Goal: Transaction & Acquisition: Purchase product/service

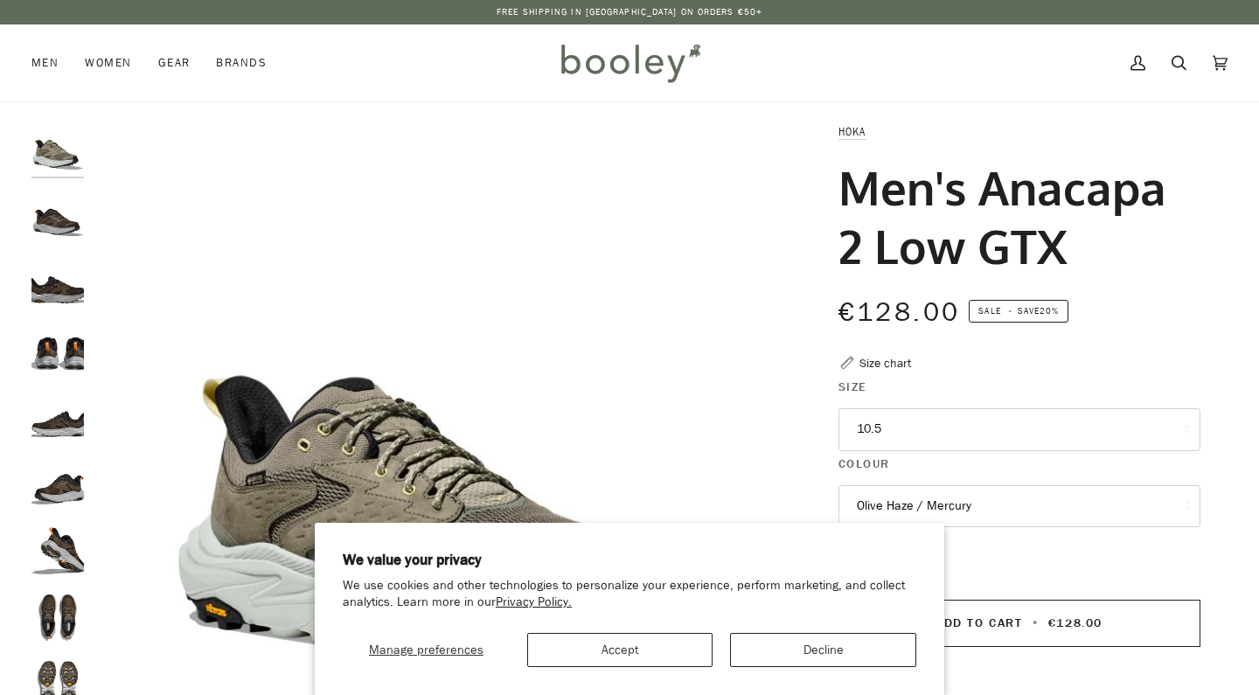
click at [638, 647] on button "Accept" at bounding box center [620, 650] width 186 height 34
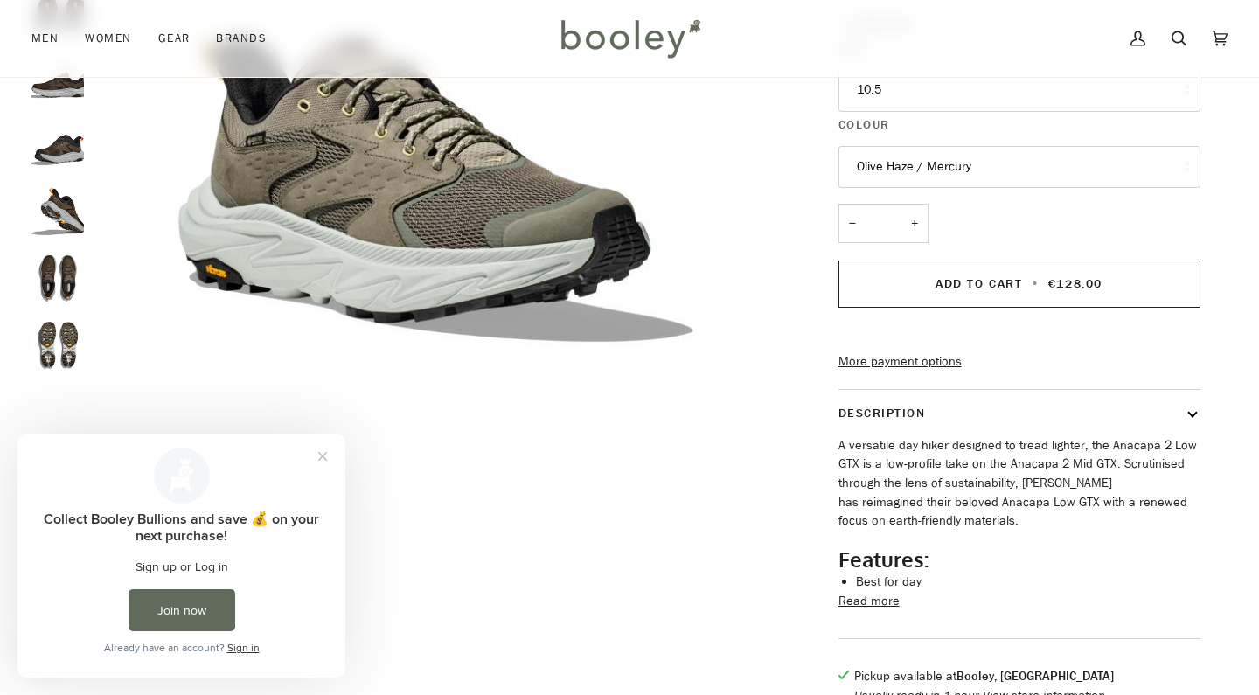
scroll to position [204, 0]
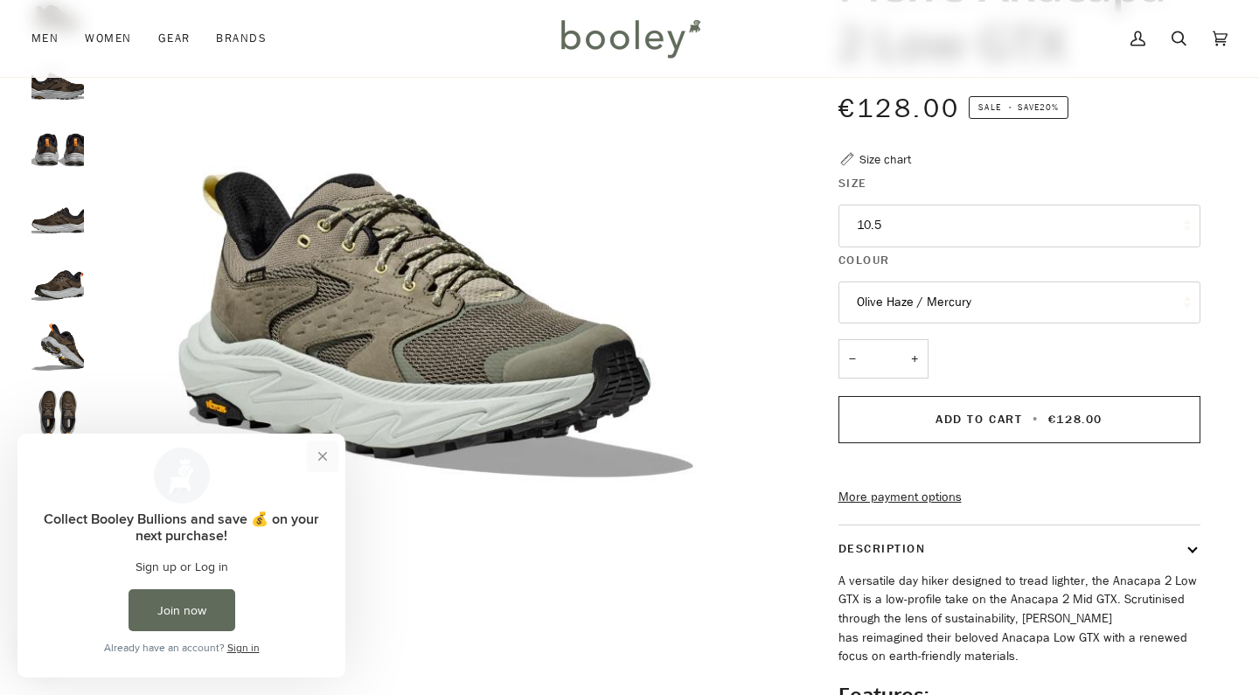
click at [318, 455] on button "Close prompt" at bounding box center [322, 456] width 31 height 31
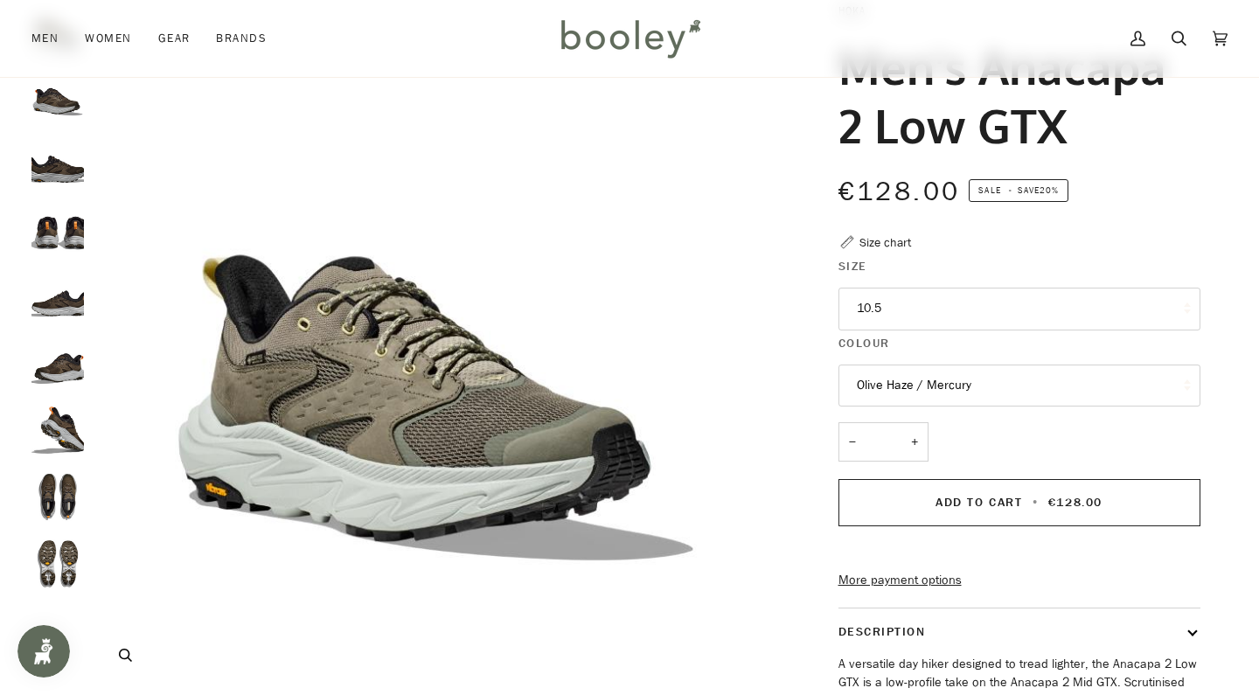
scroll to position [113, 0]
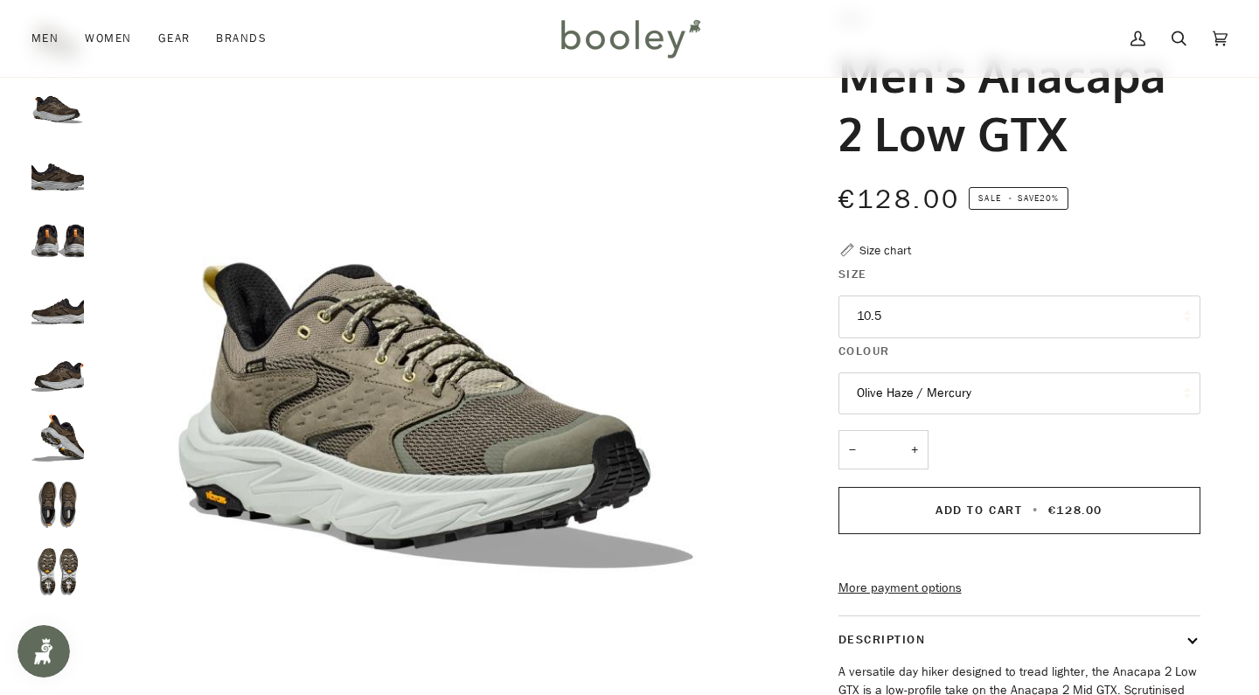
click at [984, 319] on button "10.5" at bounding box center [1019, 316] width 362 height 43
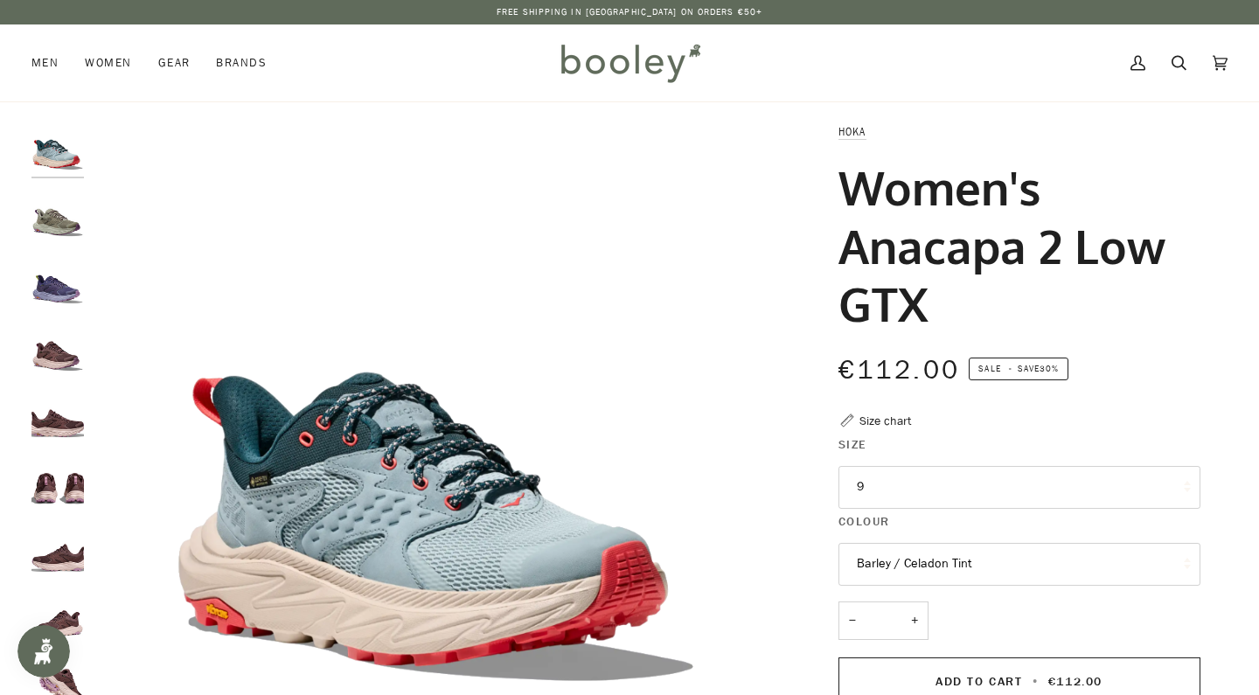
click at [58, 219] on img "Hoka Women's Anacapa 2 Low GTX Barley / Celadon Tint - Booley Galway" at bounding box center [57, 215] width 52 height 52
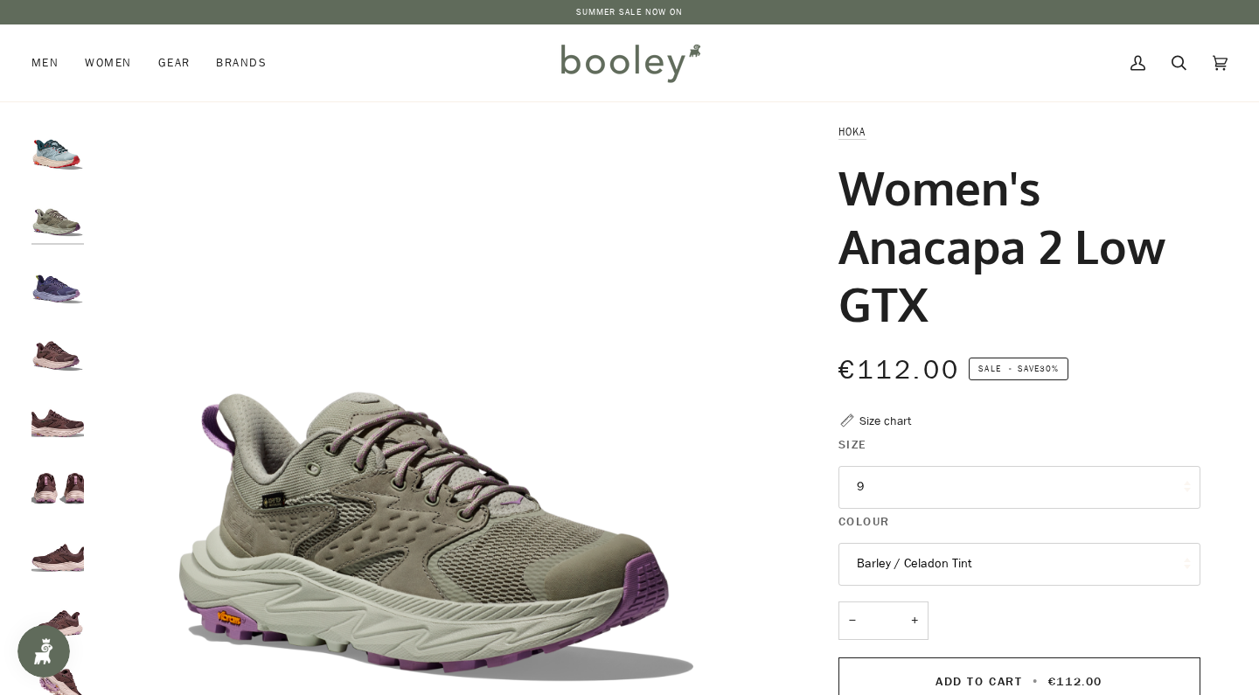
click at [55, 282] on img "Hoka Women's Anacapa 2 Low GTX Meteor / Cosmic Sky - Booley Galway" at bounding box center [57, 282] width 52 height 52
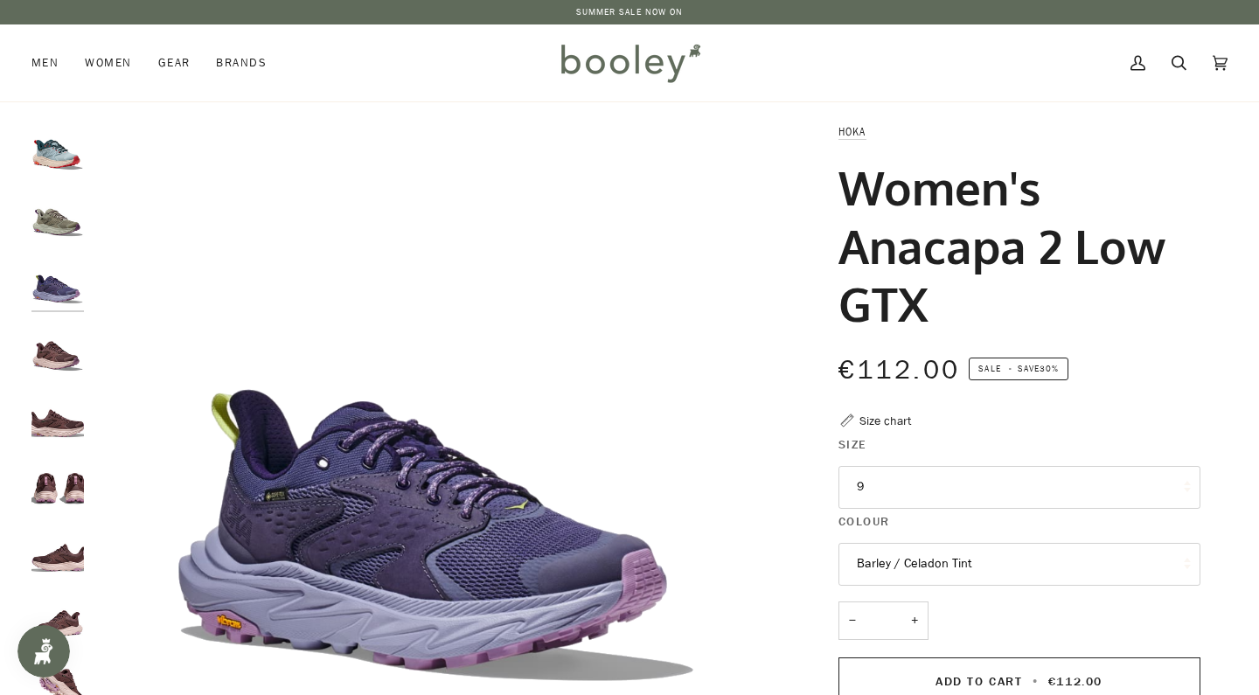
click at [53, 355] on img "Hoka Women's Anacapa 2 Low GTX Smoky Quartz / Cosmic Pearl - Booley Galway" at bounding box center [57, 349] width 52 height 52
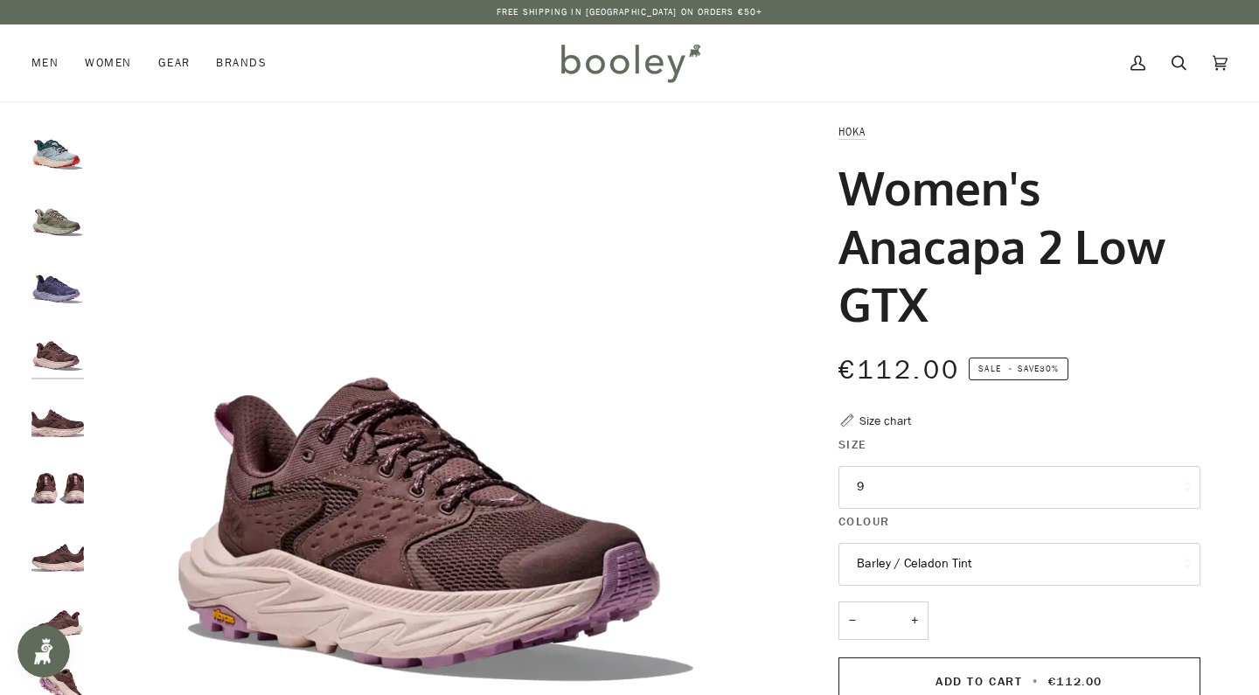
click at [54, 412] on img "Hoka Women's Anacapa 2 Low GTX Smoky Quartz / Cosmic Pearl - Booley Galway" at bounding box center [57, 416] width 52 height 52
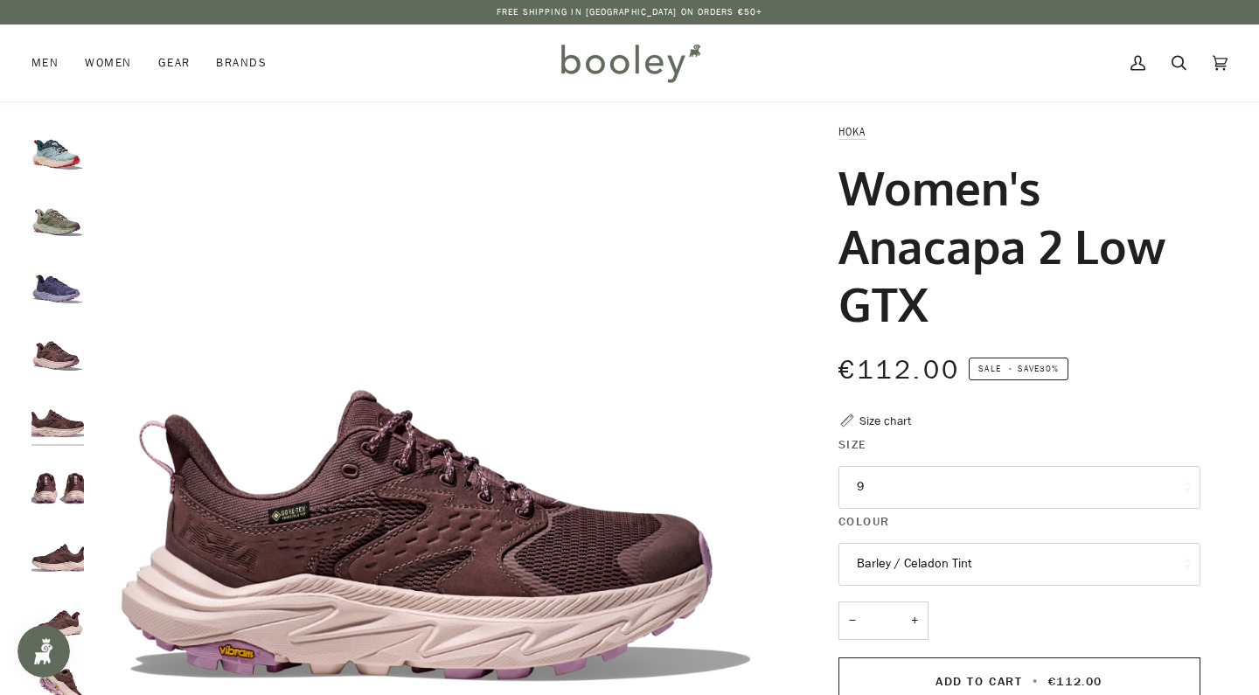
click at [60, 474] on img "Hoka Women's Anacapa 2 Low GTX Smoky Quartz / Cosmic Pearl - Booley Galway" at bounding box center [57, 483] width 52 height 52
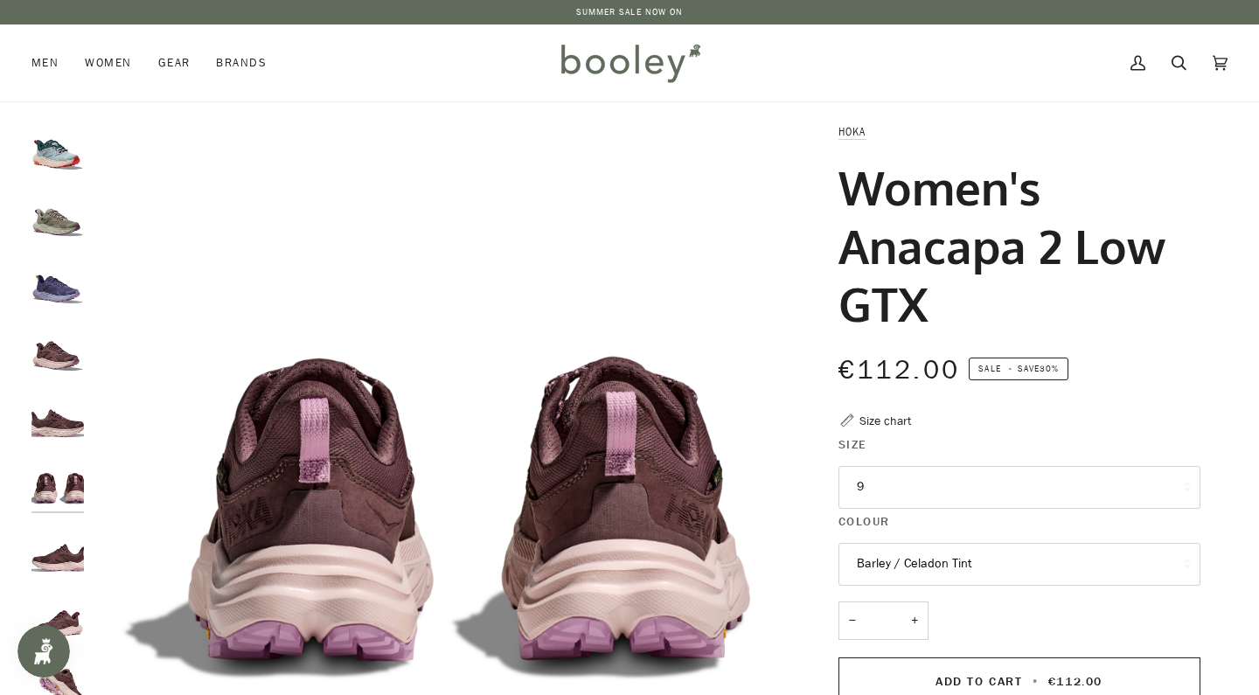
click at [60, 280] on img "Hoka Women's Anacapa 2 Low GTX Meteor / Cosmic Sky - Booley Galway" at bounding box center [57, 282] width 52 height 52
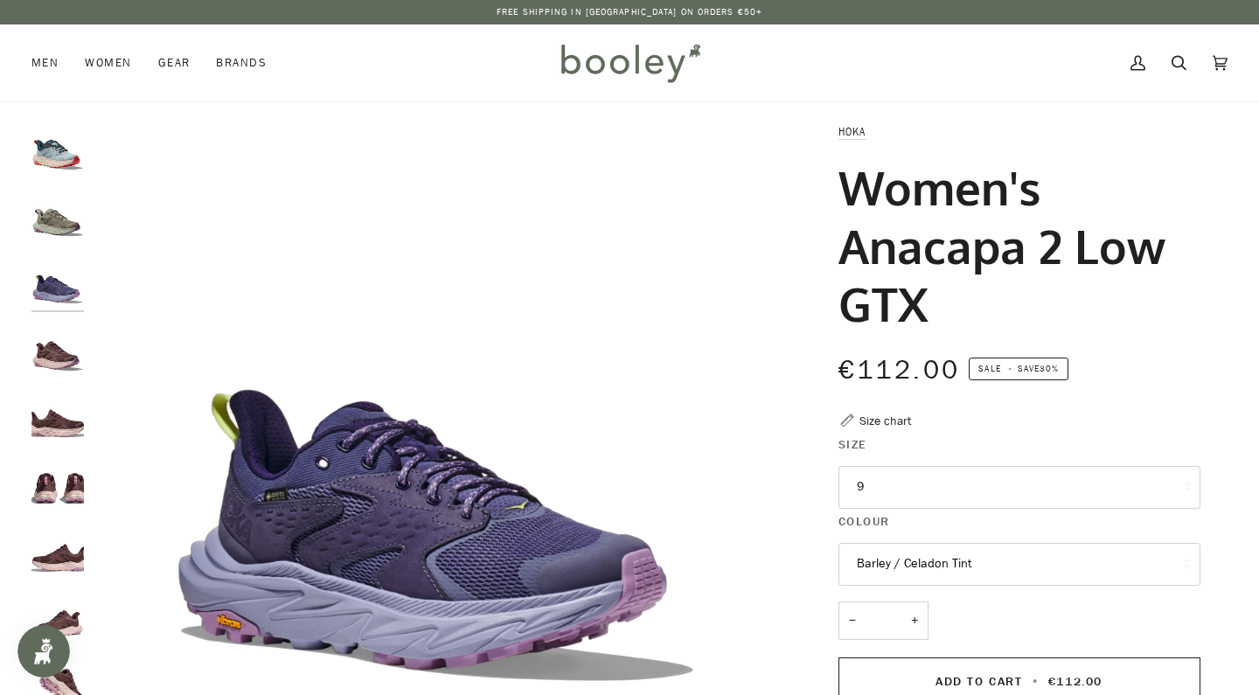
click at [71, 216] on img "Hoka Women's Anacapa 2 Low GTX Barley / Celadon Tint - Booley Galway" at bounding box center [57, 215] width 52 height 52
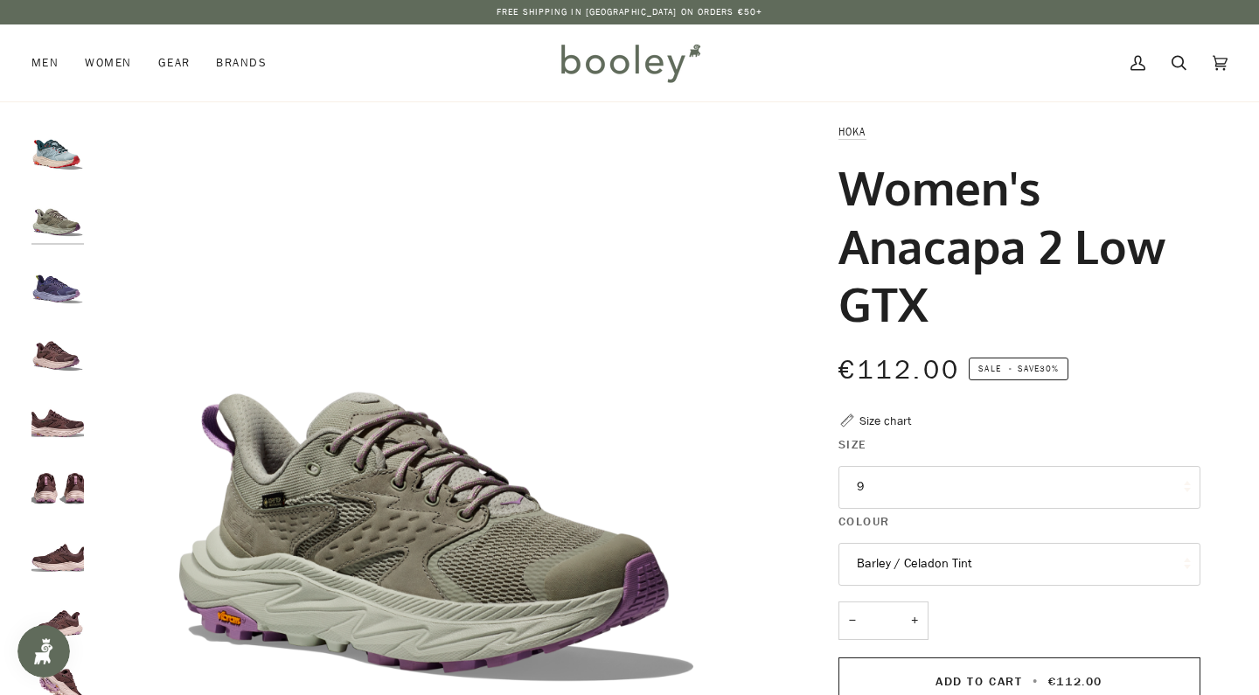
click at [59, 143] on img "Hoka Women's Anacapa 2 Low GTX Druzy / Dawn Light - Booley Galway" at bounding box center [57, 148] width 52 height 52
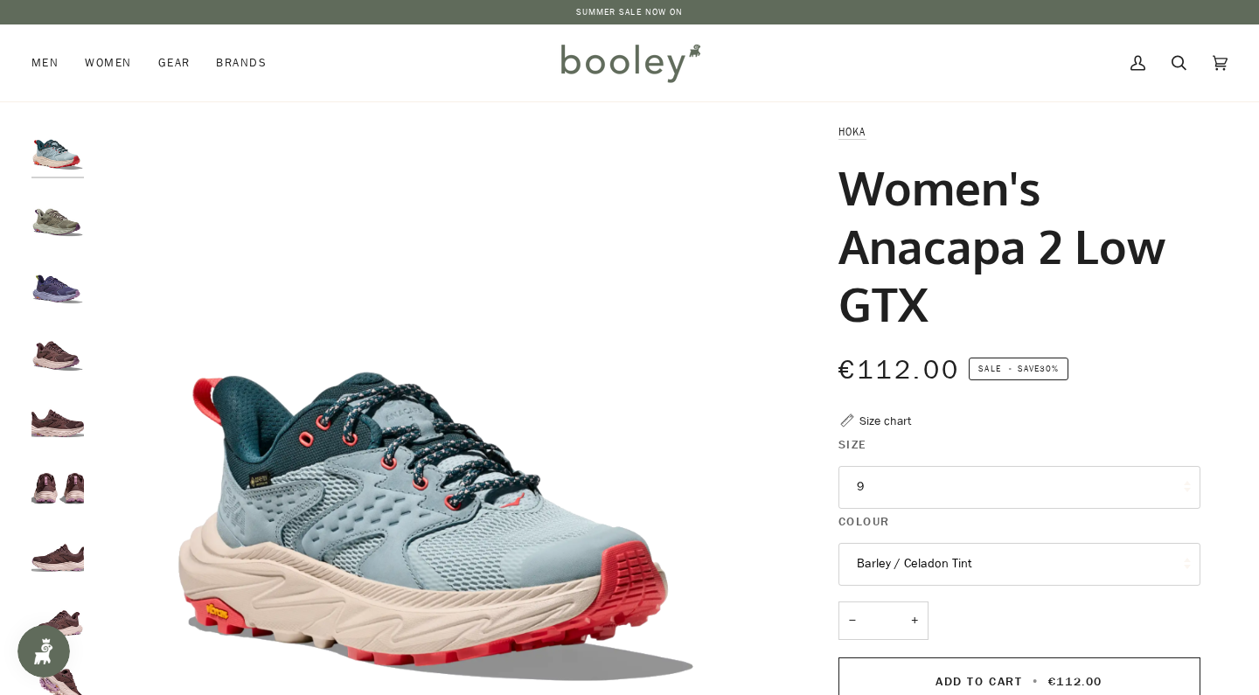
click at [64, 215] on img "Hoka Women's Anacapa 2 Low GTX Barley / Celadon Tint - Booley Galway" at bounding box center [57, 215] width 52 height 52
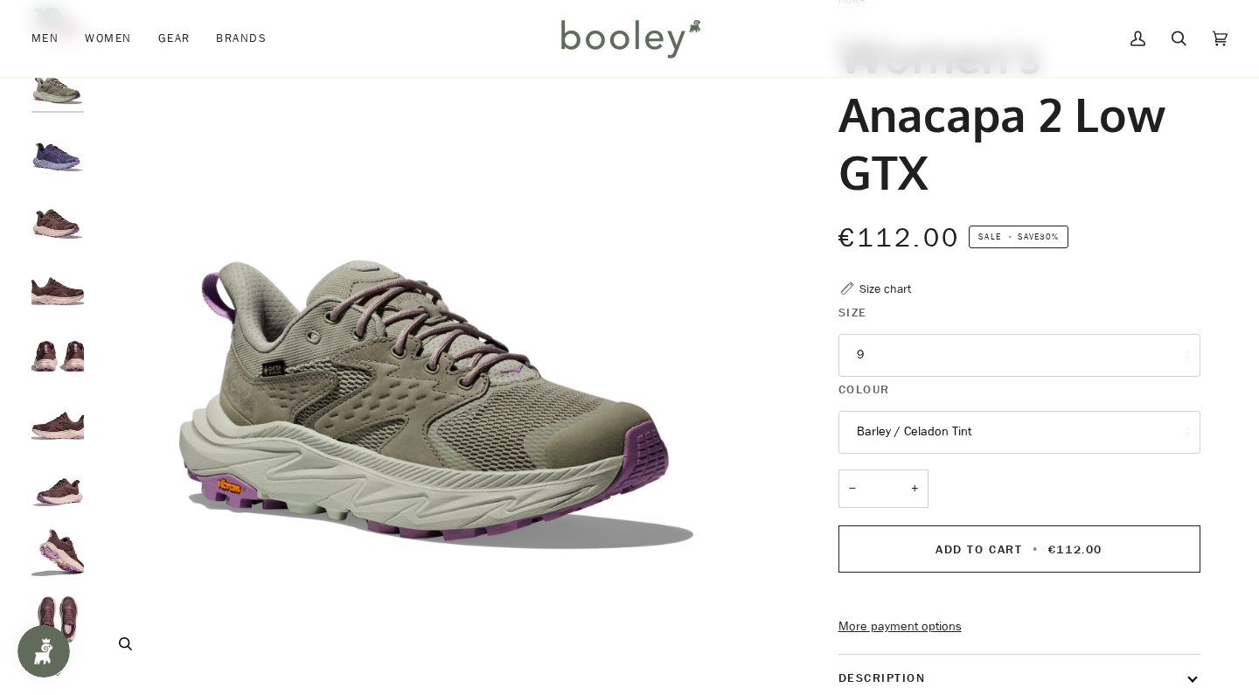
scroll to position [196, 0]
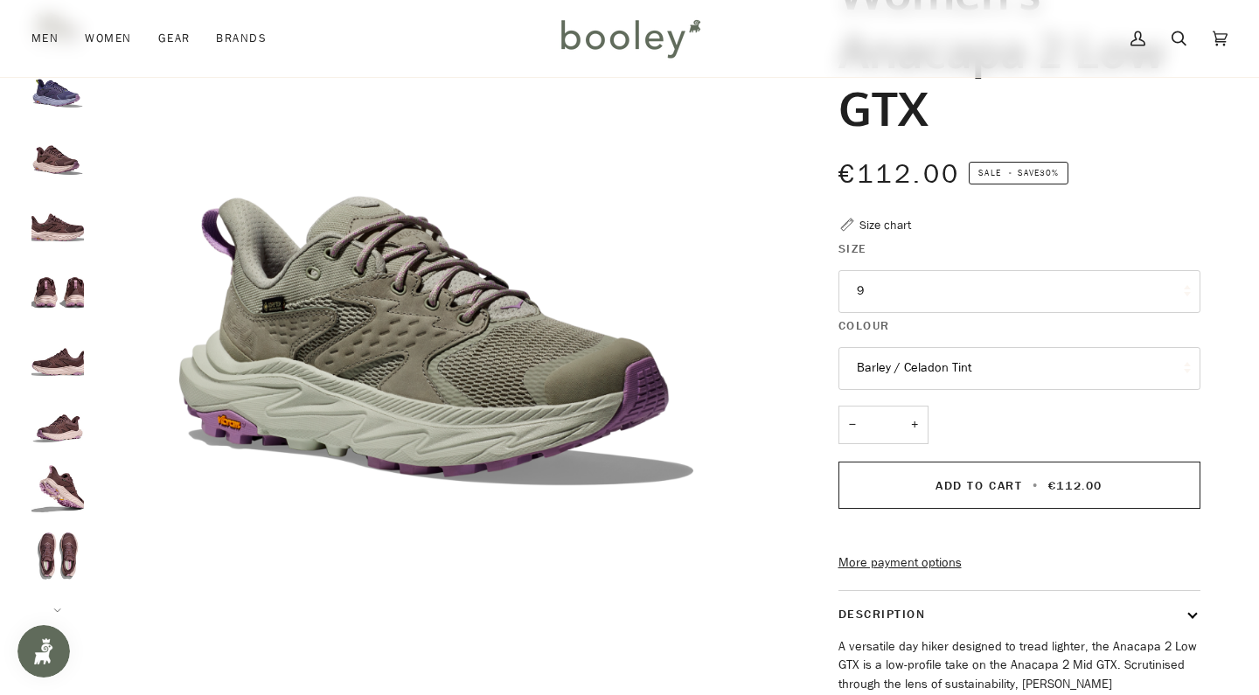
click at [888, 225] on div "Size chart" at bounding box center [885, 225] width 52 height 18
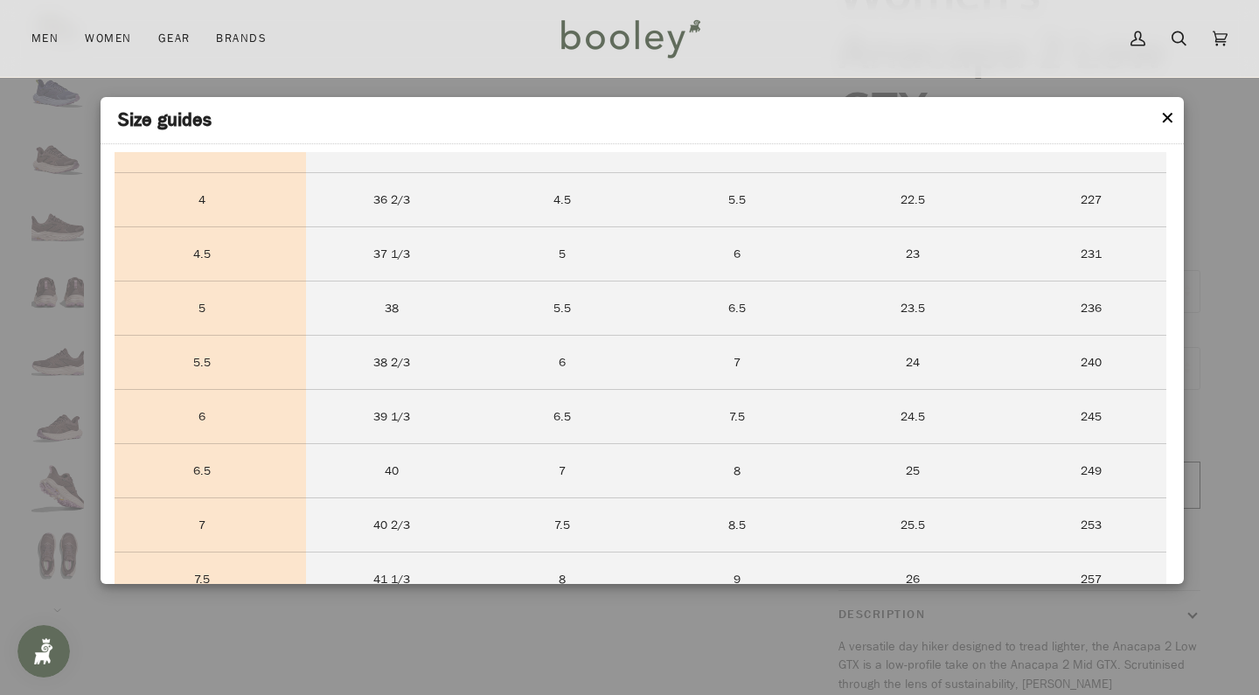
scroll to position [507, 0]
click at [1167, 117] on button "✕" at bounding box center [1167, 119] width 15 height 26
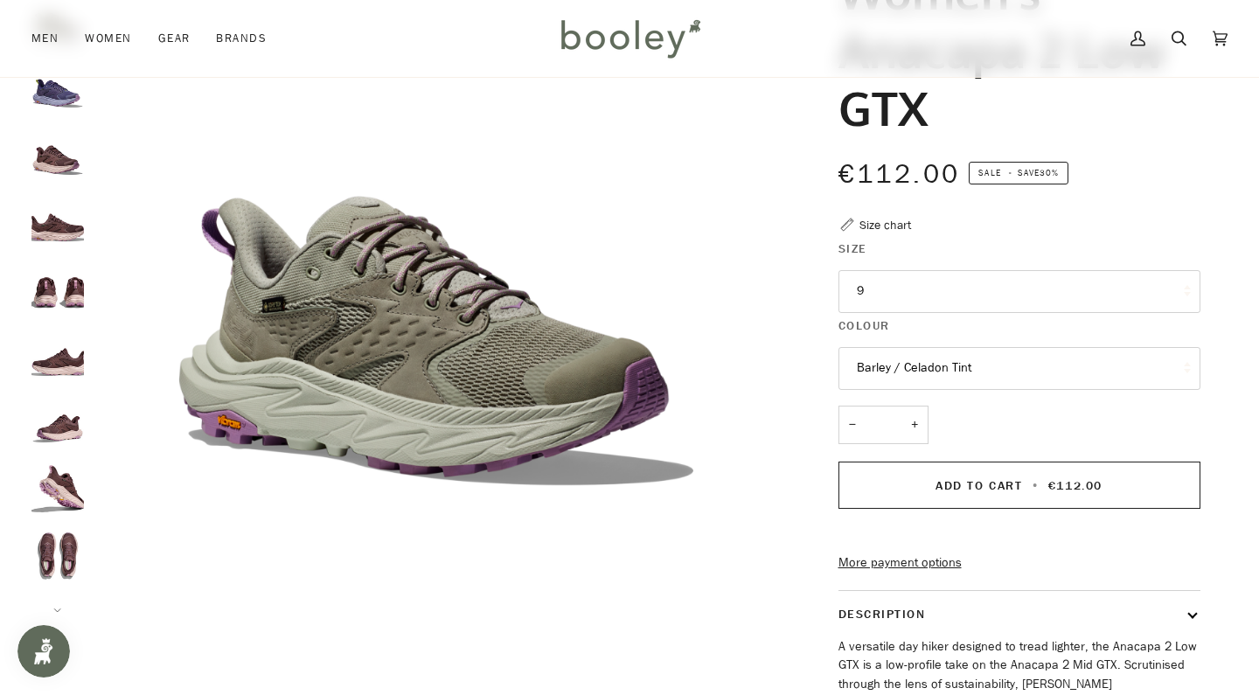
click at [990, 287] on button "9" at bounding box center [1019, 291] width 362 height 43
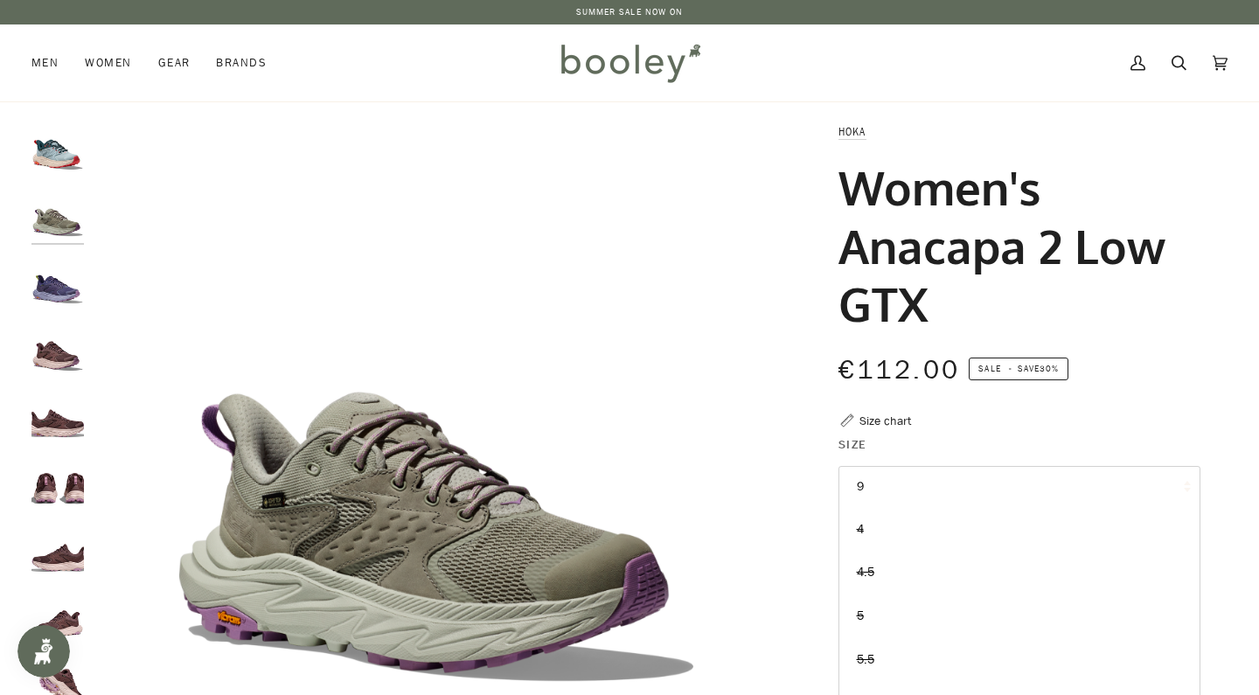
scroll to position [0, 0]
click at [62, 167] on img "Hoka Women's Anacapa 2 Low GTX Druzy / Dawn Light - Booley Galway" at bounding box center [57, 148] width 52 height 52
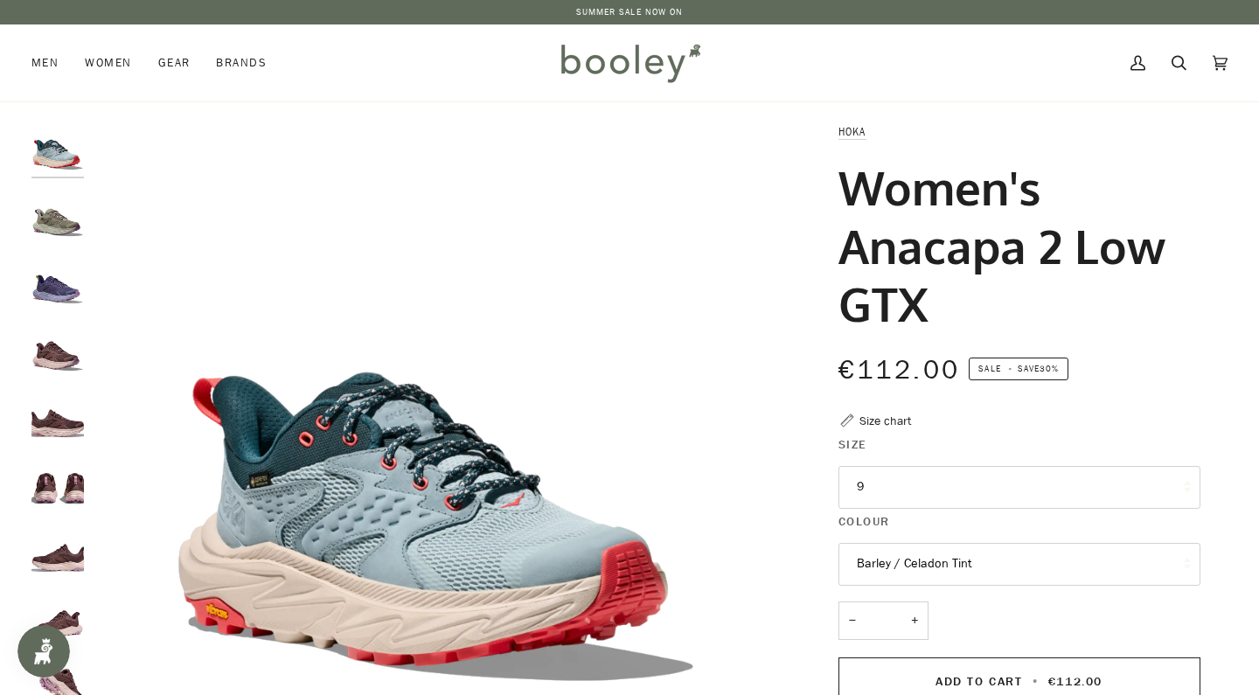
click at [852, 488] on button "9" at bounding box center [1019, 487] width 362 height 43
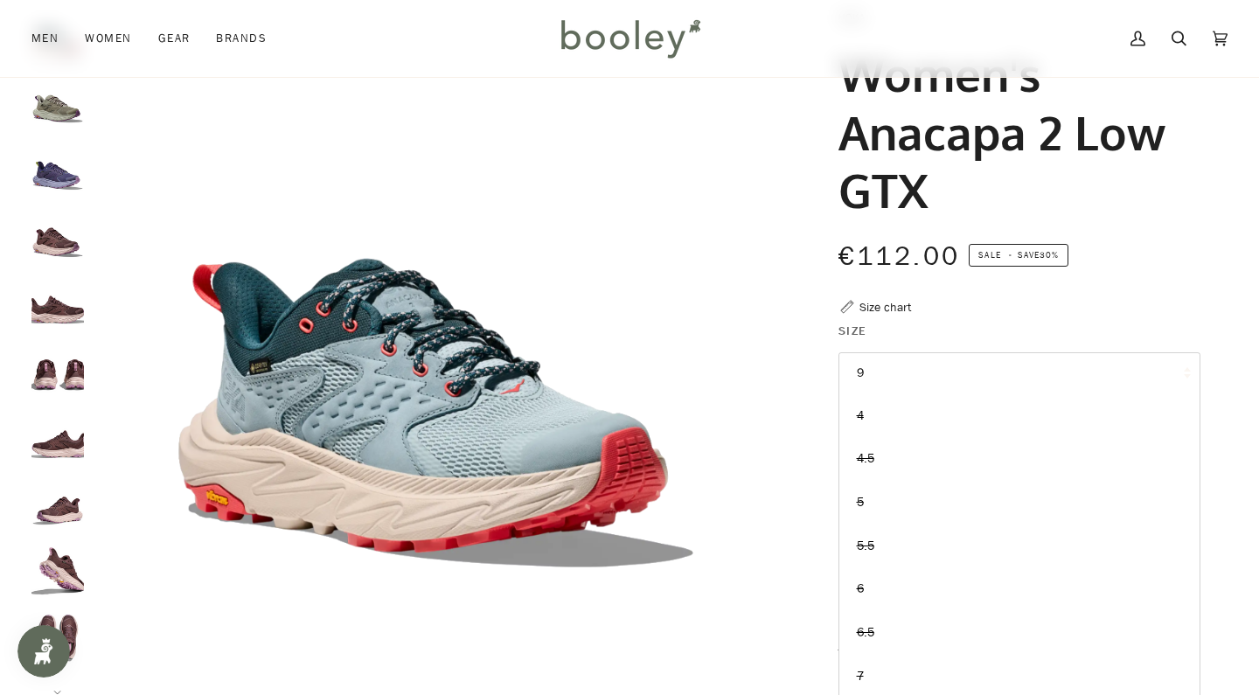
scroll to position [120, 0]
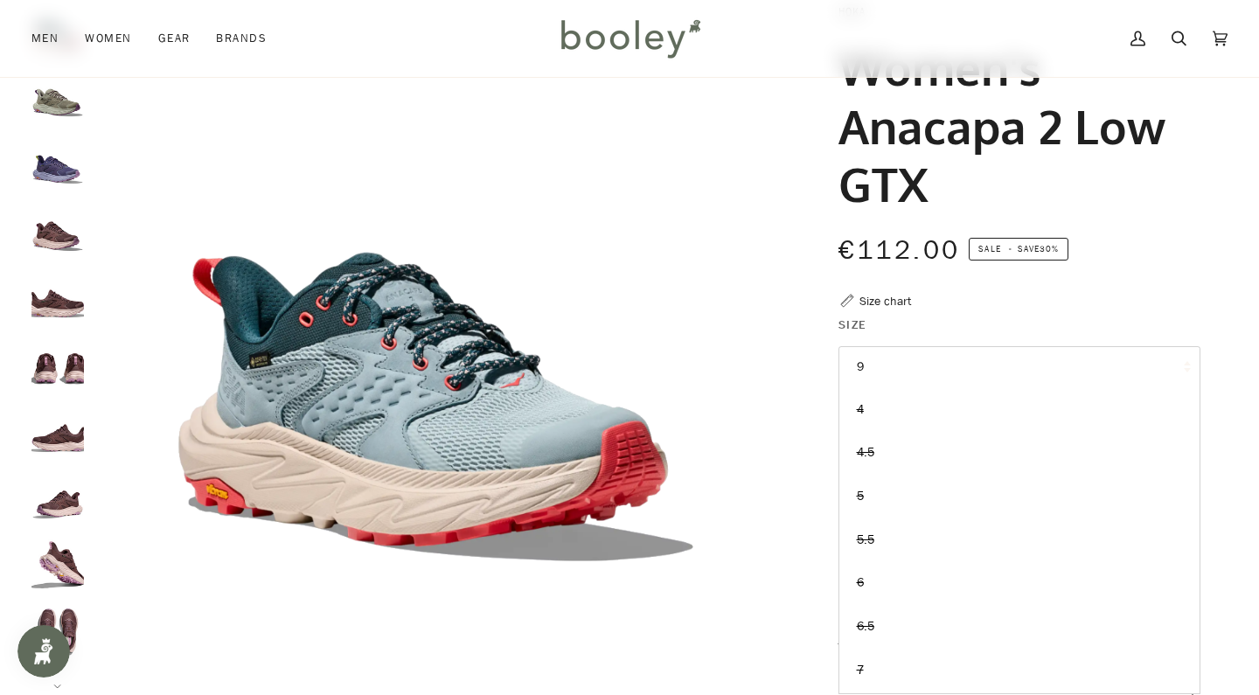
click at [66, 247] on img "Hoka Women's Anacapa 2 Low GTX Smoky Quartz / Cosmic Pearl - Booley Galway" at bounding box center [57, 230] width 52 height 52
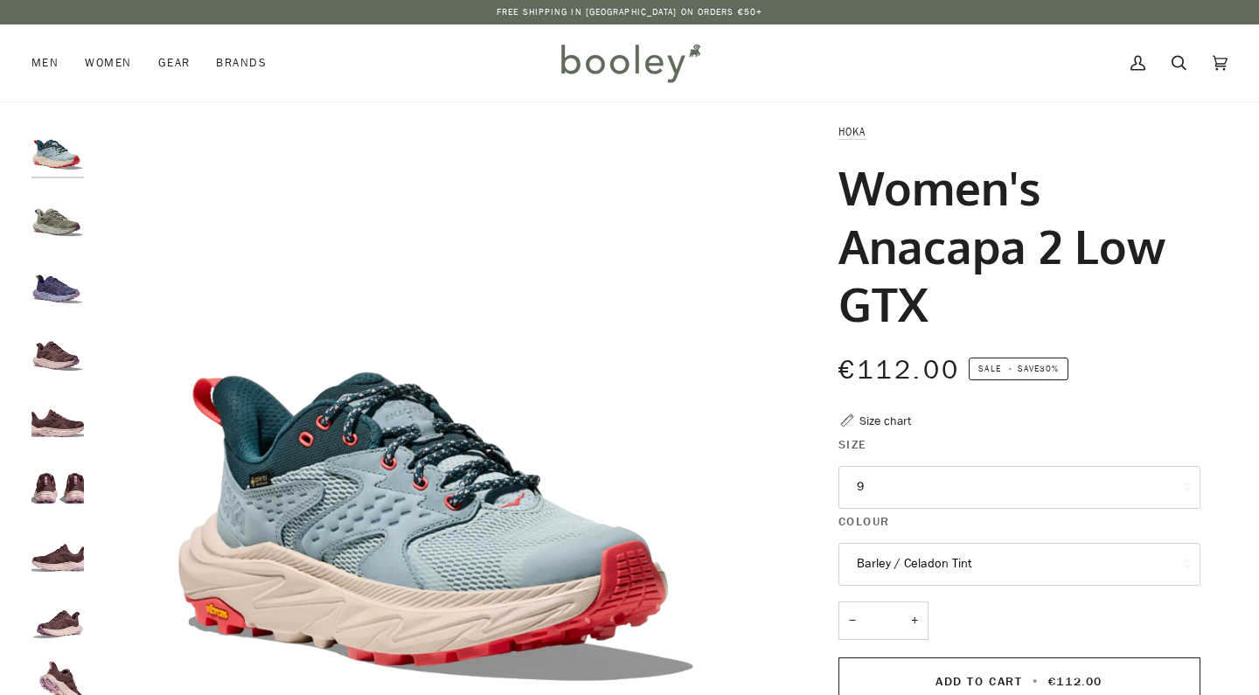
click at [73, 218] on img "Hoka Women's Anacapa 2 Low GTX Barley / Celadon Tint - Booley Galway" at bounding box center [57, 215] width 52 height 52
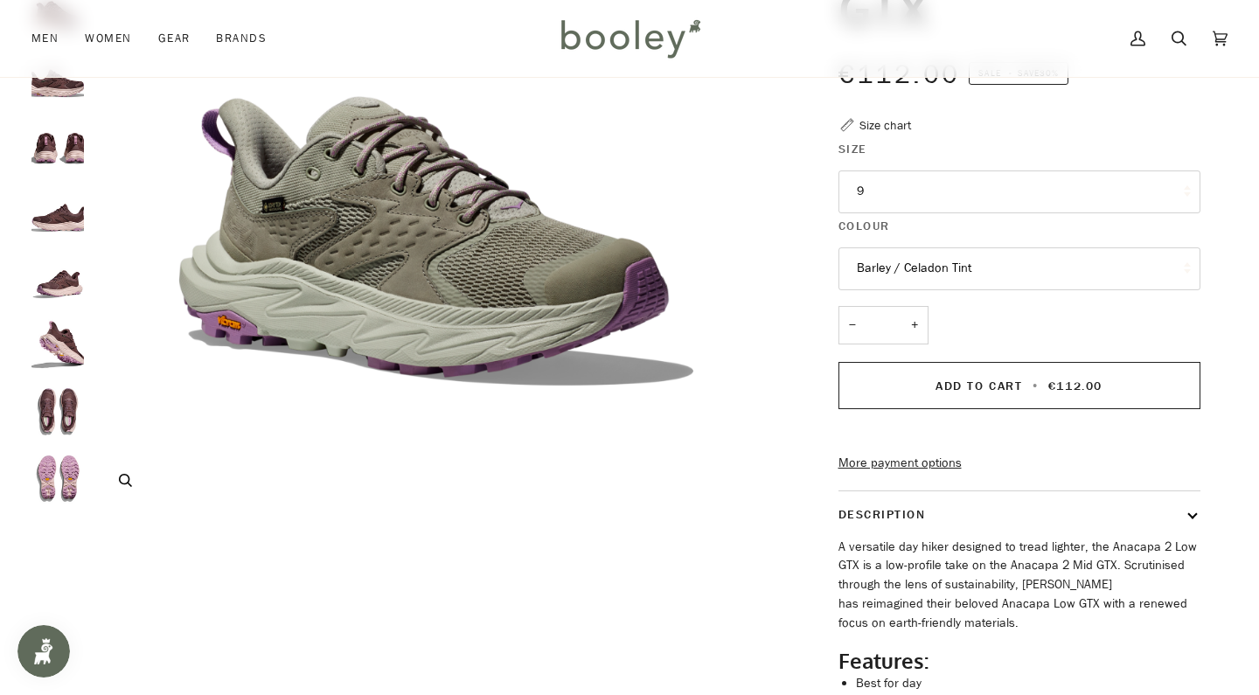
scroll to position [296, 0]
drag, startPoint x: 997, startPoint y: 275, endPoint x: 911, endPoint y: 270, distance: 85.8
click at [911, 270] on button "Barley / Celadon Tint" at bounding box center [1019, 268] width 362 height 43
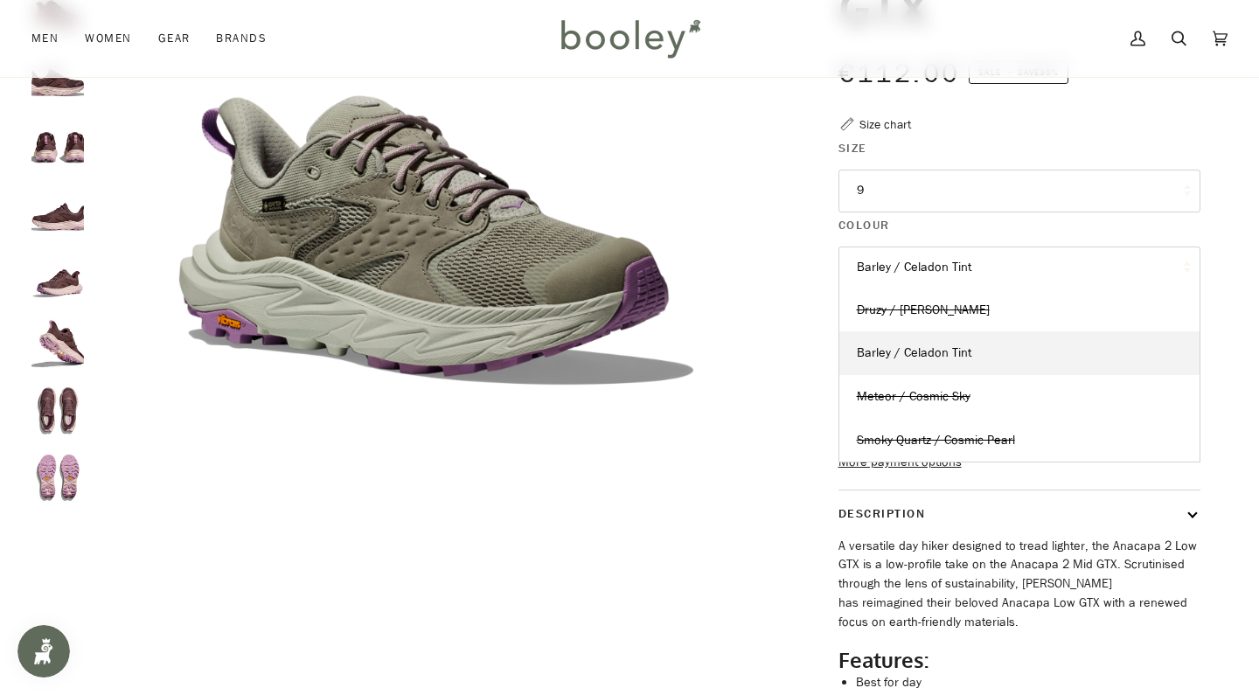
click at [753, 523] on div "Zoom" at bounding box center [629, 325] width 1196 height 998
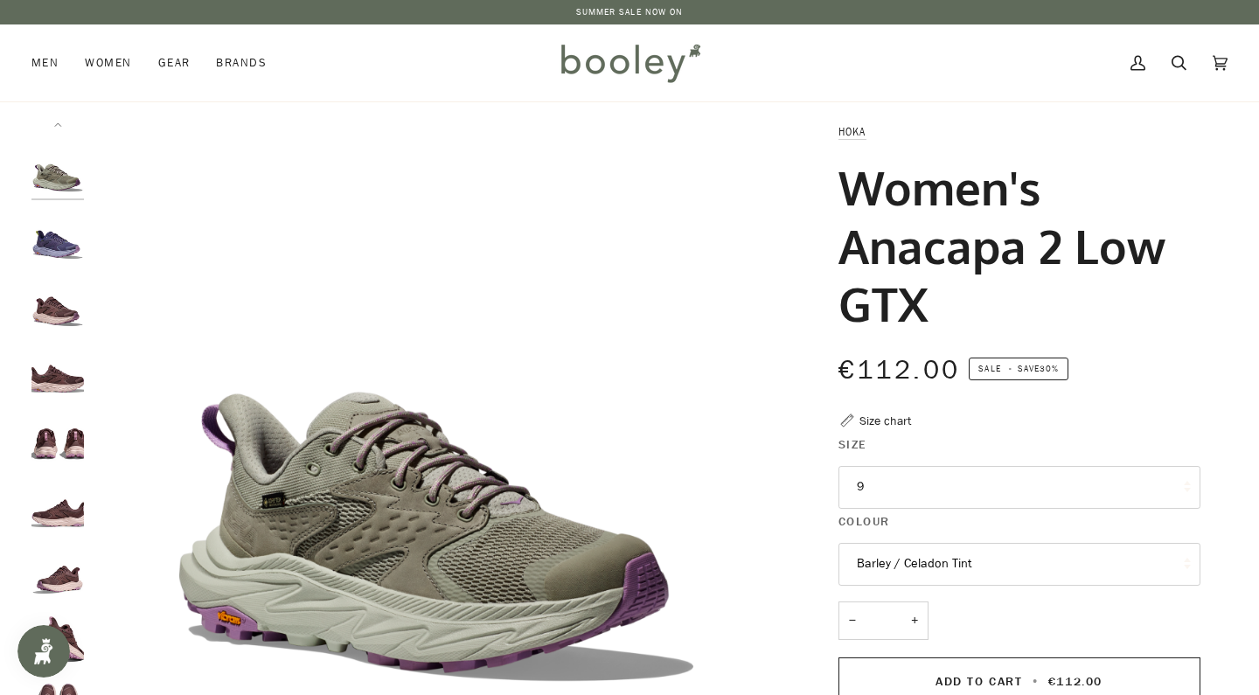
scroll to position [0, 0]
